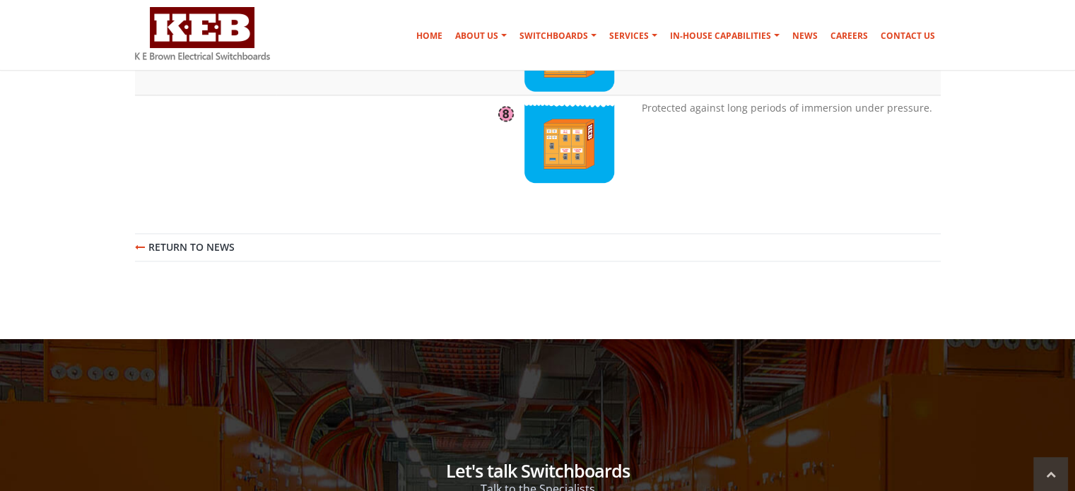
scroll to position [1626, 0]
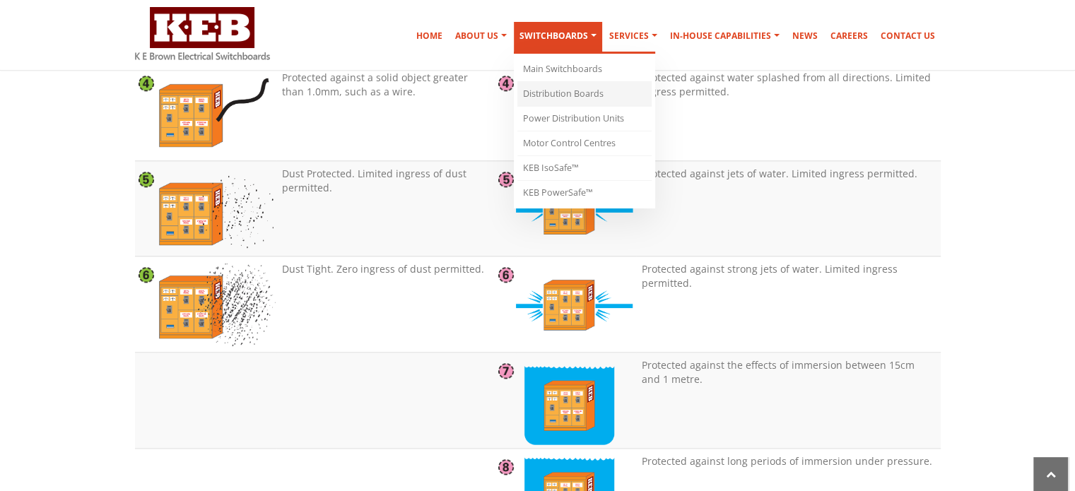
click at [583, 89] on link "Distribution Boards" at bounding box center [585, 94] width 134 height 25
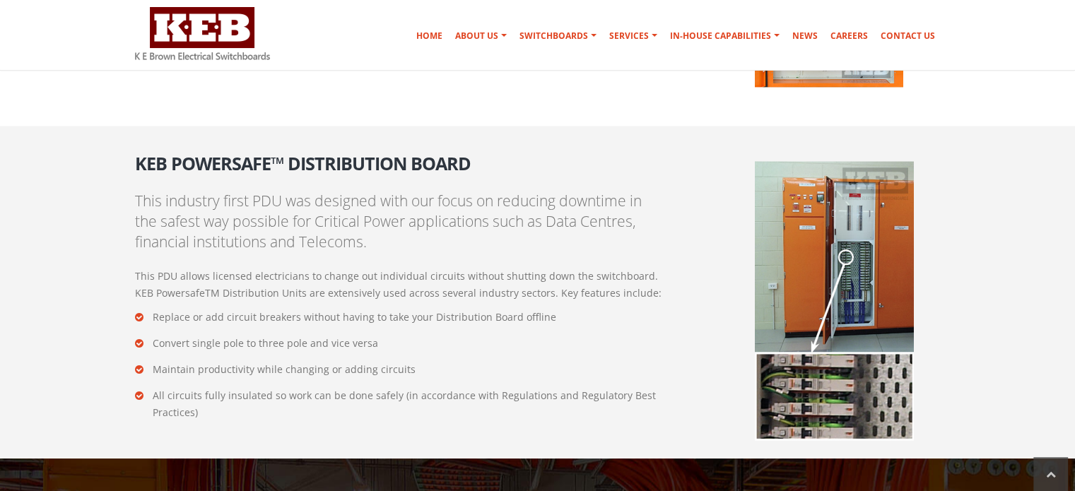
scroll to position [2233, 0]
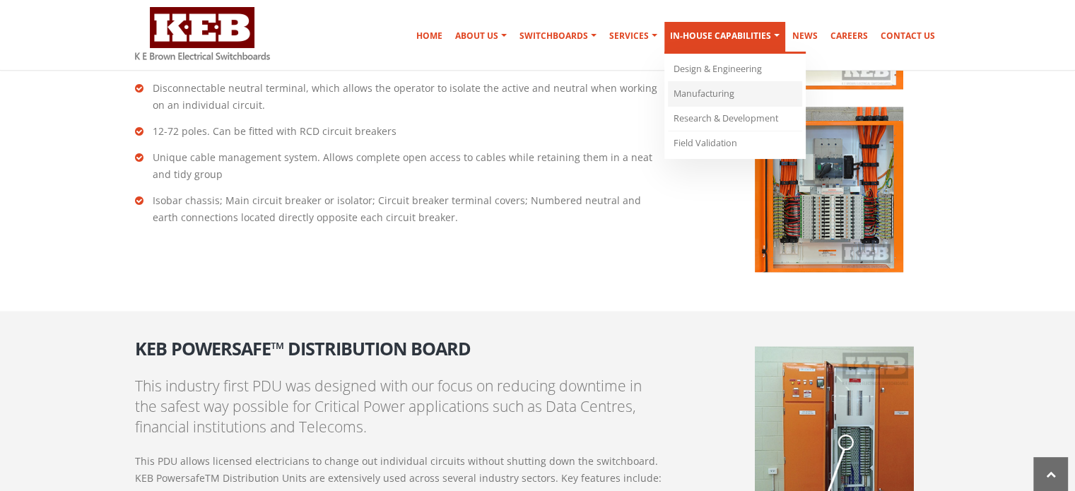
click at [727, 82] on link "Manufacturing" at bounding box center [735, 94] width 134 height 25
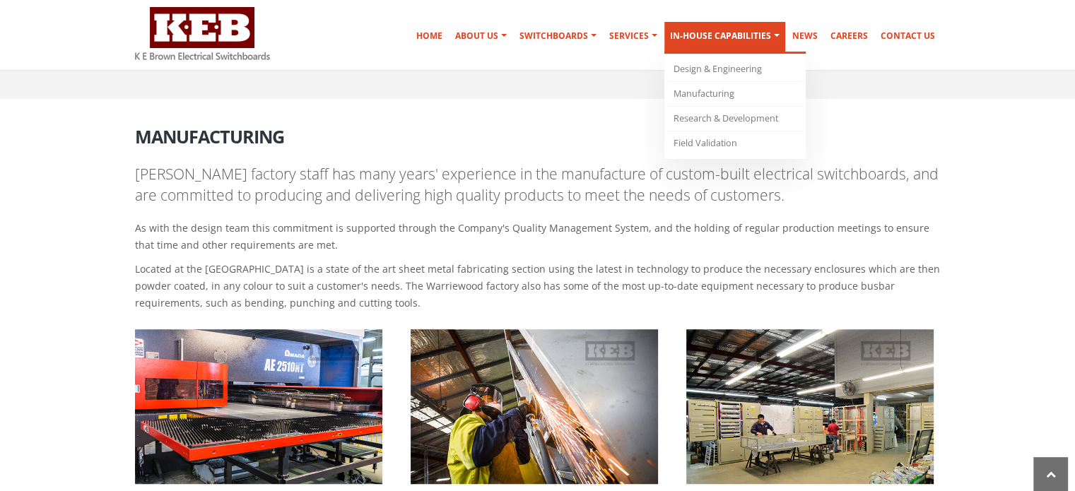
scroll to position [867, 0]
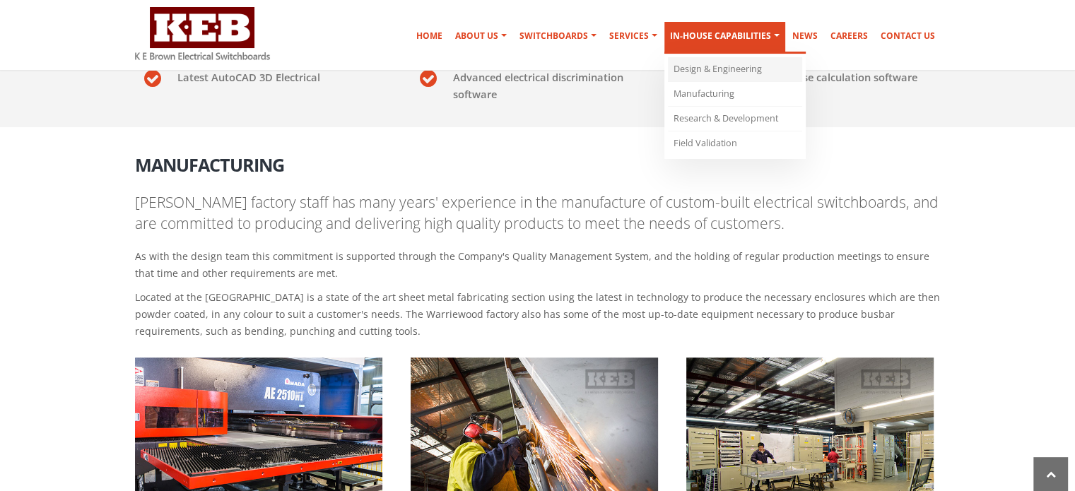
click at [713, 64] on link "Design & Engineering" at bounding box center [735, 69] width 134 height 25
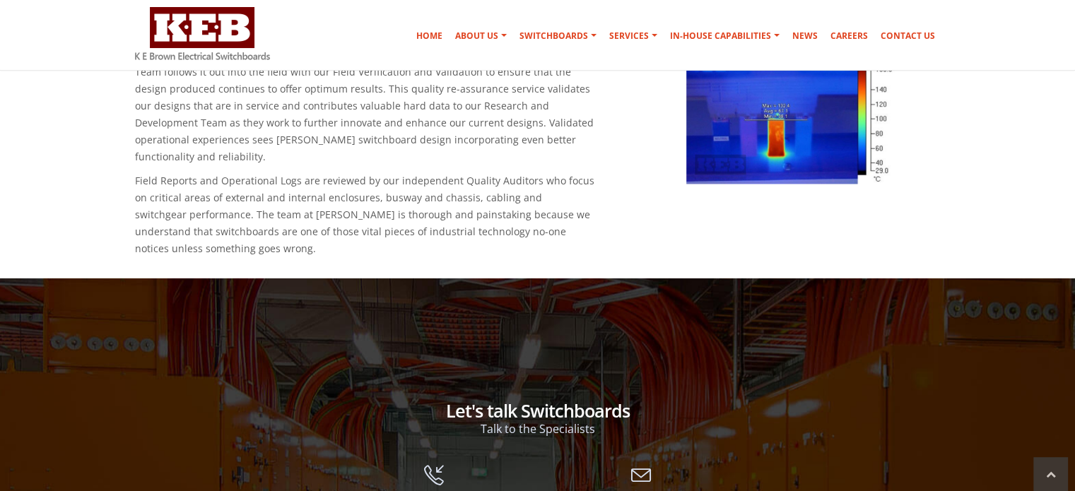
scroll to position [1980, 0]
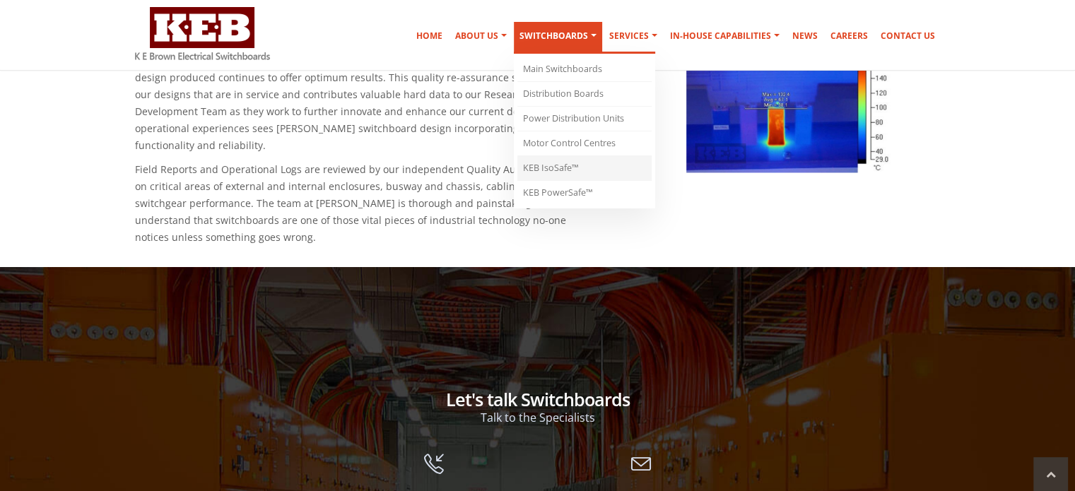
click at [568, 166] on link "KEB IsoSafe™" at bounding box center [585, 168] width 134 height 25
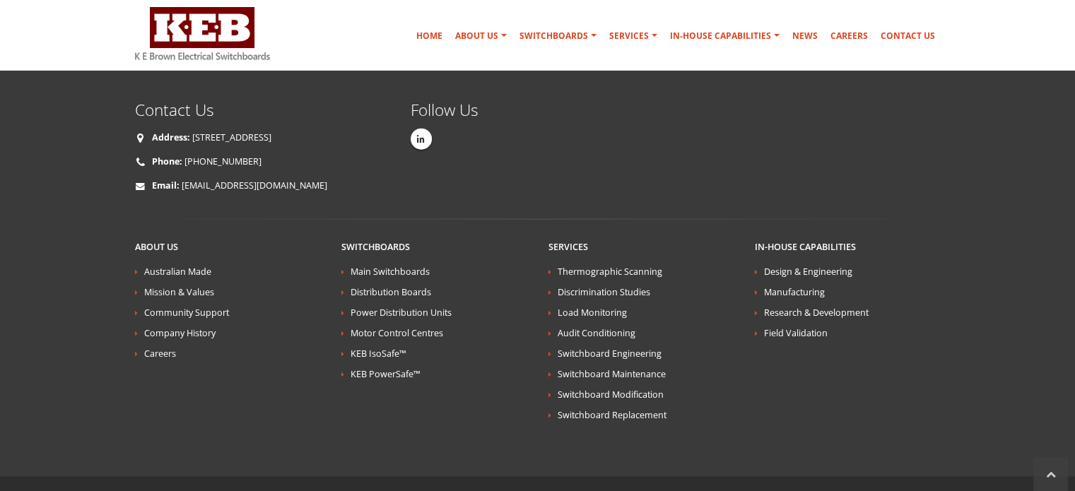
scroll to position [3244, 0]
